Goal: Find specific fact: Find specific fact

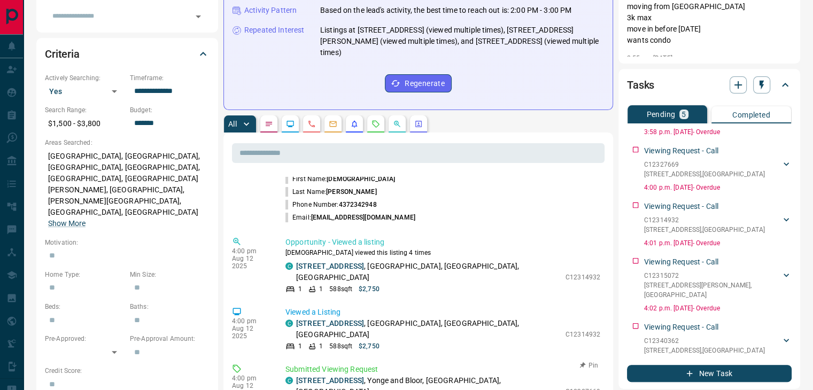
scroll to position [481, 0]
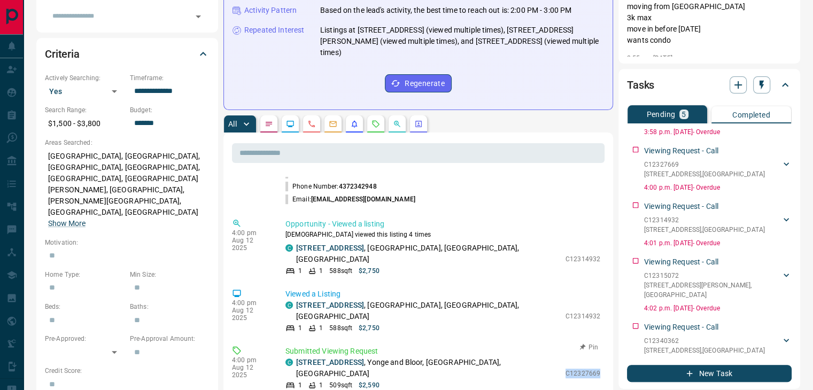
drag, startPoint x: 557, startPoint y: 268, endPoint x: 590, endPoint y: 268, distance: 33.7
click at [590, 357] on div "C [STREET_ADDRESS] 1 1 509 sqft $2,590 C12327669" at bounding box center [442, 373] width 315 height 33
copy p "C12327669"
drag, startPoint x: 554, startPoint y: 262, endPoint x: 599, endPoint y: 262, distance: 45.4
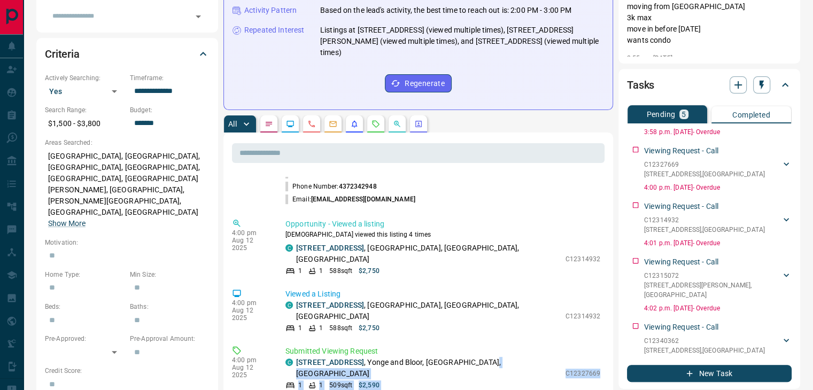
drag, startPoint x: 590, startPoint y: 266, endPoint x: 560, endPoint y: 263, distance: 30.6
click at [565, 369] on p "C12327669" at bounding box center [582, 374] width 35 height 10
copy p "C12327669"
